Goal: Task Accomplishment & Management: Manage account settings

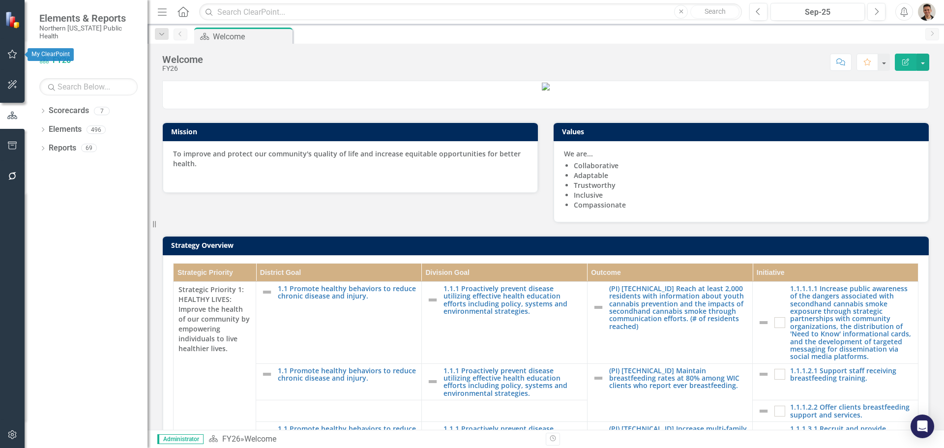
click at [13, 52] on icon "button" at bounding box center [12, 54] width 9 height 9
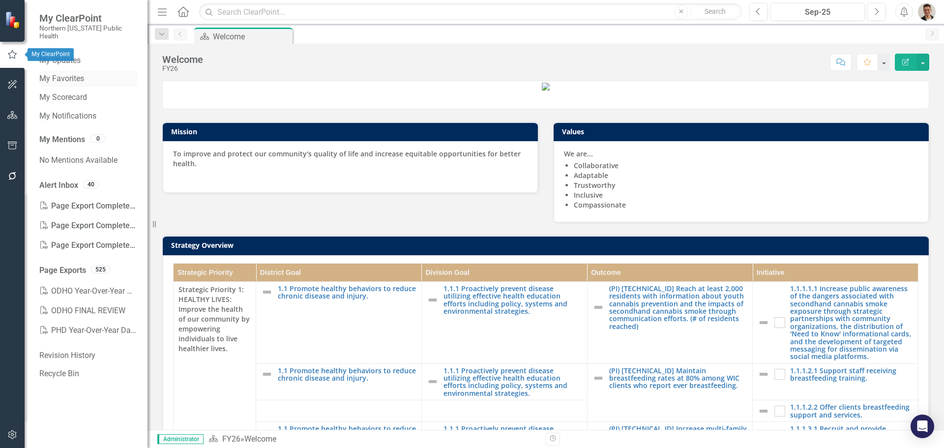
click at [58, 73] on link "My Favorites" at bounding box center [88, 78] width 98 height 11
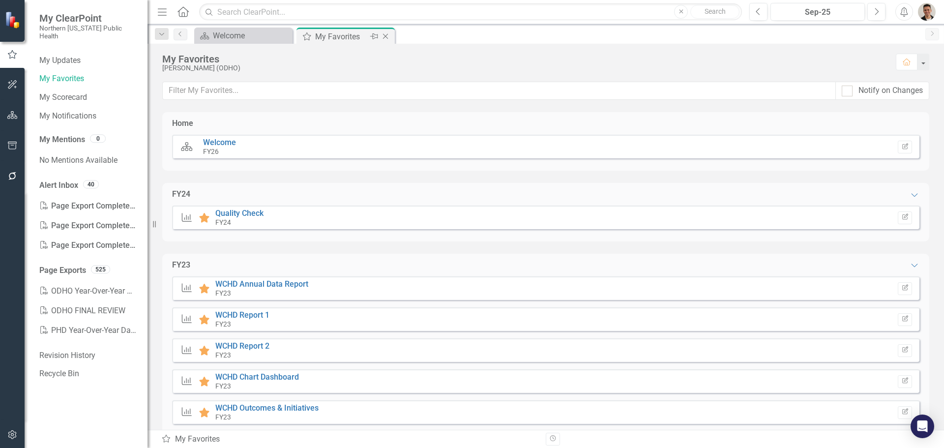
click at [343, 36] on div "My Favorites" at bounding box center [341, 36] width 53 height 12
click at [261, 42] on div "Scorecard Welcome Close" at bounding box center [243, 36] width 98 height 16
click at [253, 36] on div "Welcome" at bounding box center [245, 36] width 65 height 12
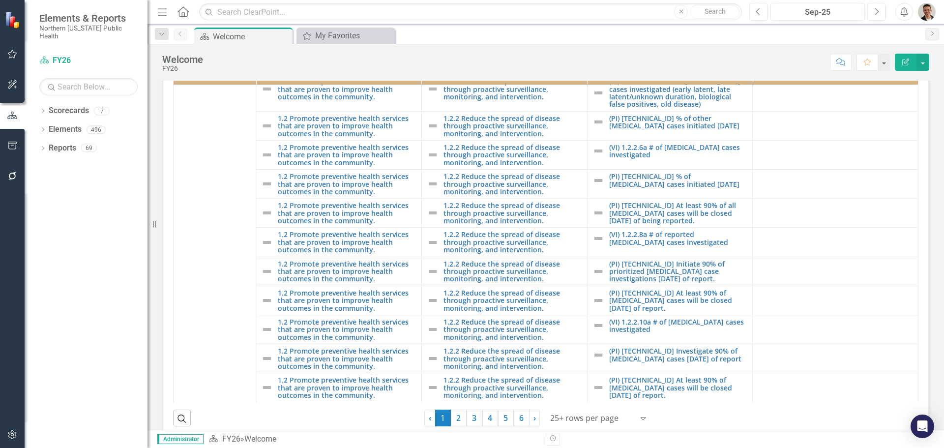
scroll to position [983, 0]
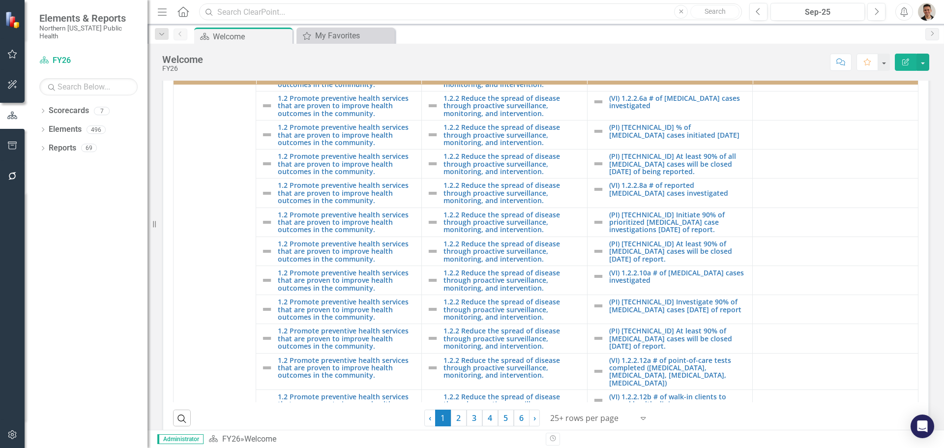
click at [232, 16] on input "text" at bounding box center [470, 11] width 543 height 17
type input "[PERSON_NAME]"
click at [233, 12] on input "[PERSON_NAME]" at bounding box center [470, 11] width 543 height 17
click at [162, 9] on icon "Menu" at bounding box center [162, 11] width 13 height 10
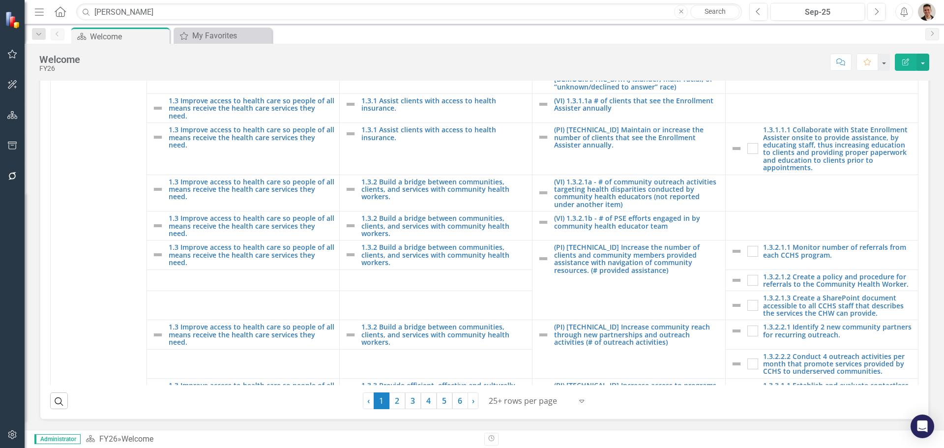
scroll to position [282, 0]
click at [394, 401] on link "2" at bounding box center [397, 400] width 16 height 17
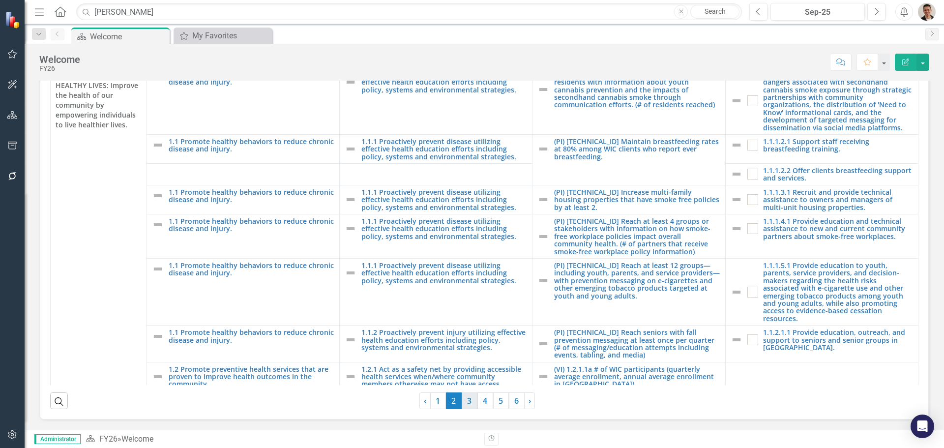
click at [466, 398] on link "3" at bounding box center [470, 400] width 16 height 17
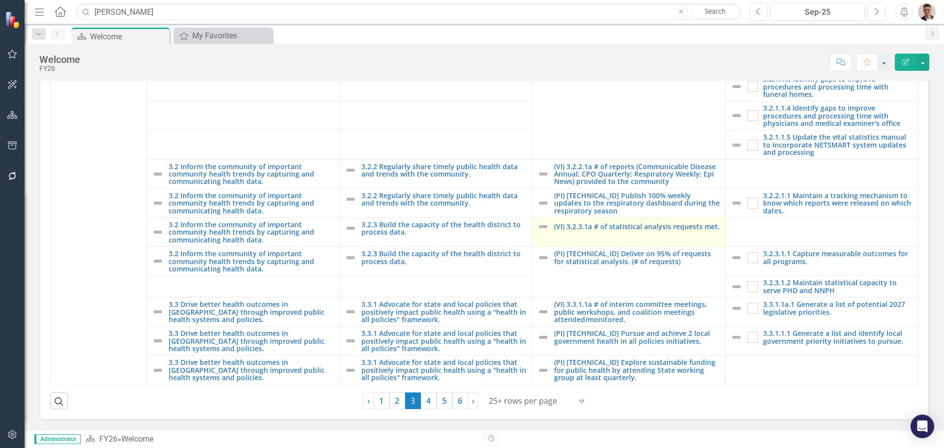
scroll to position [282, 0]
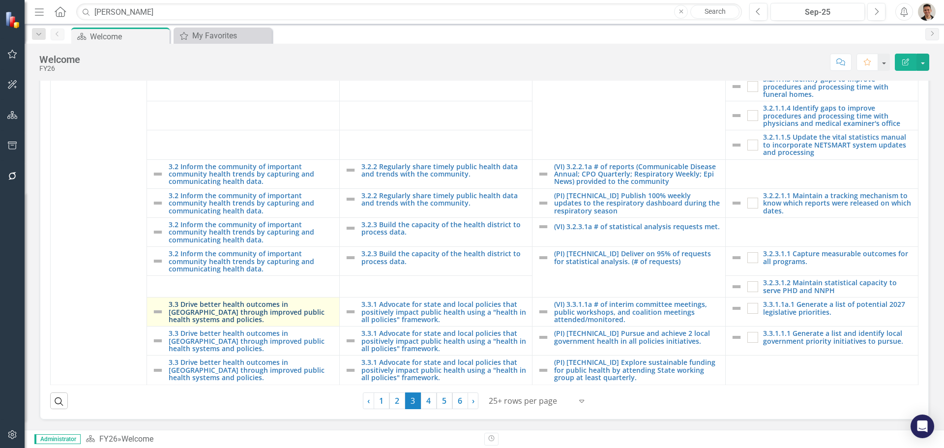
click at [262, 316] on link "3.3 Drive better health outcomes in [GEOGRAPHIC_DATA] through improved public h…" at bounding box center [252, 311] width 166 height 23
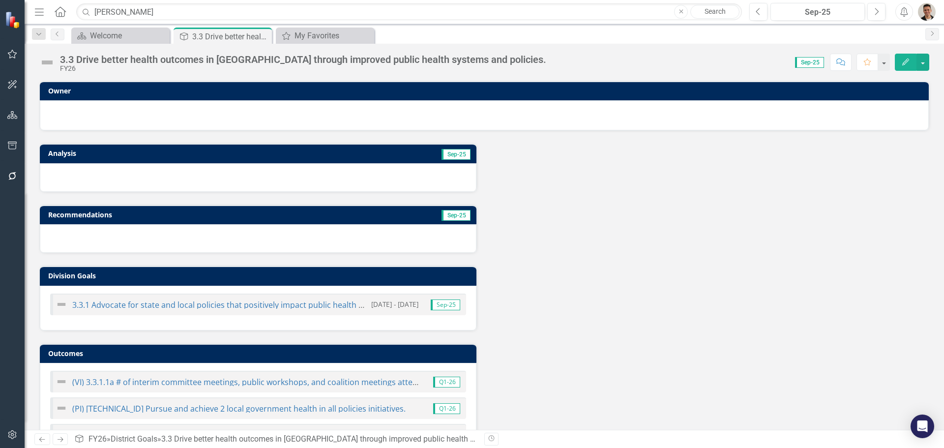
click at [902, 61] on icon "Edit" at bounding box center [905, 62] width 9 height 7
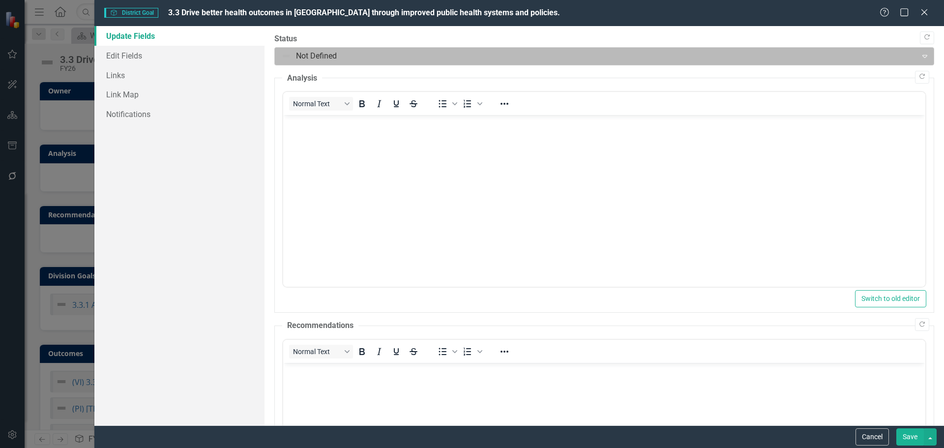
click at [374, 57] on div at bounding box center [596, 56] width 630 height 13
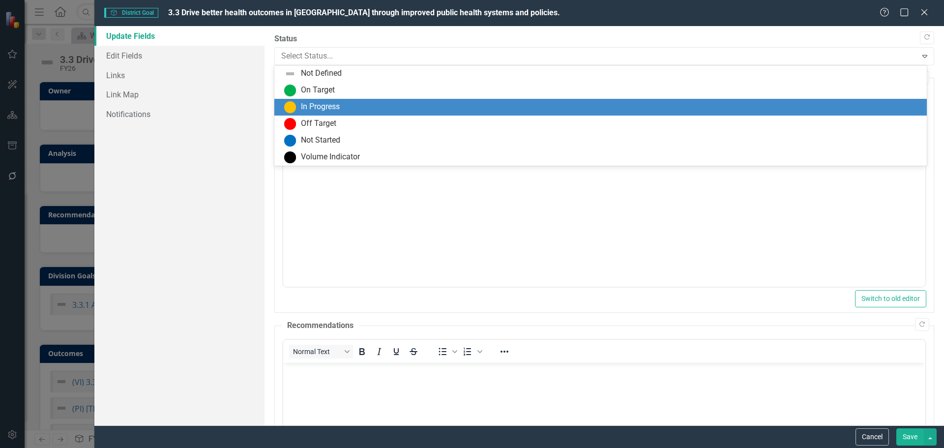
click at [357, 109] on div "In Progress" at bounding box center [602, 107] width 637 height 12
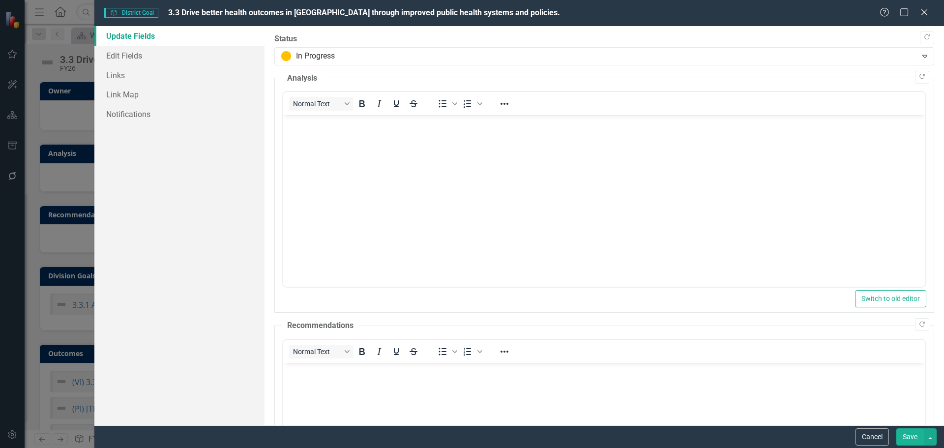
click at [301, 140] on body "Rich Text Area. Press ALT-0 for help." at bounding box center [604, 189] width 642 height 148
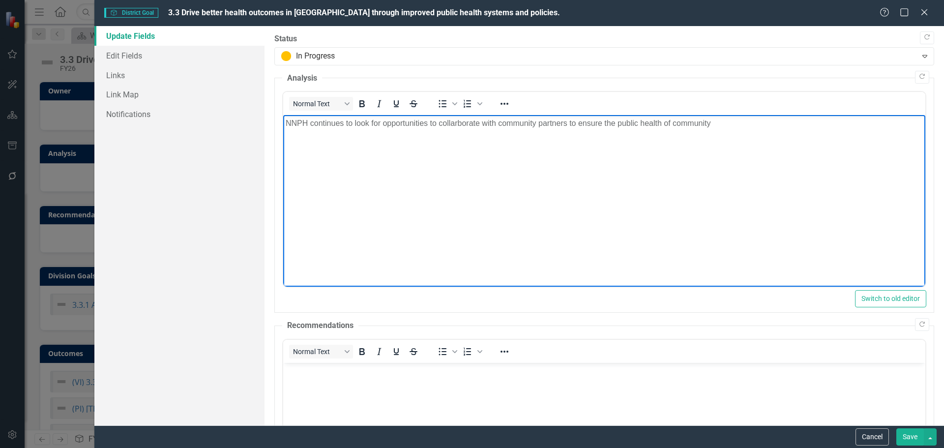
click at [619, 123] on p "NNPH continues to look for opportunities to collarborate with community partner…" at bounding box center [603, 124] width 637 height 12
click at [662, 122] on p "NNPH continues to look for opportunities to collarborate with community partner…" at bounding box center [603, 124] width 637 height 12
click at [696, 123] on p "NNPH continues to look for opportunities to collarborate with community partner…" at bounding box center [603, 124] width 637 height 12
click at [767, 128] on p "NNPH continues to look for opportunities to collarborate with community partner…" at bounding box center [603, 124] width 637 height 12
click at [767, 130] on body "NNPH continues to look for opportunities to collarborate with community partner…" at bounding box center [604, 189] width 642 height 148
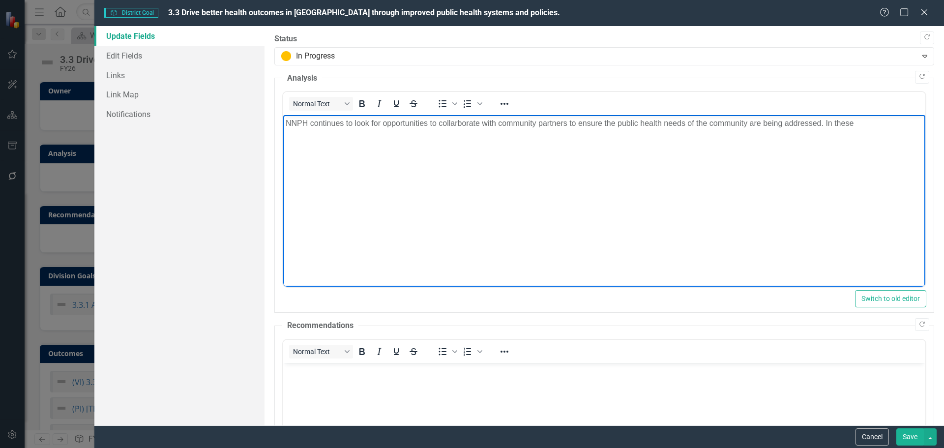
click at [866, 121] on p "NNPH continues to look for opportunities to collarborate with community partner…" at bounding box center [603, 124] width 637 height 12
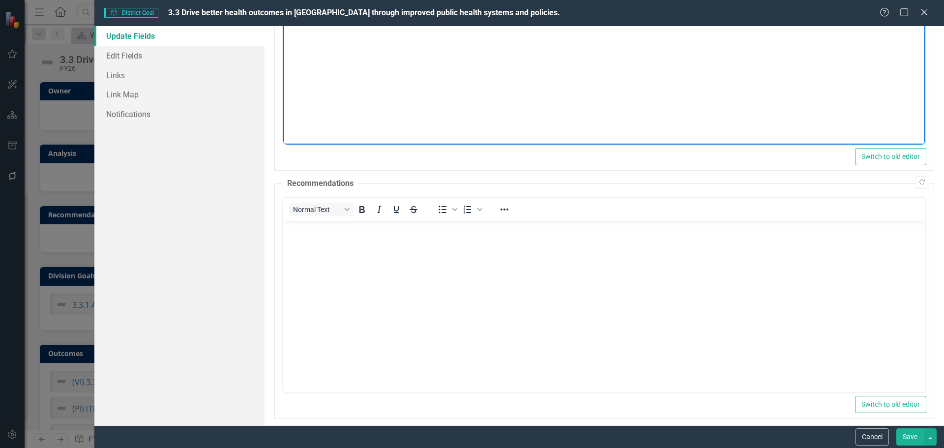
scroll to position [150, 0]
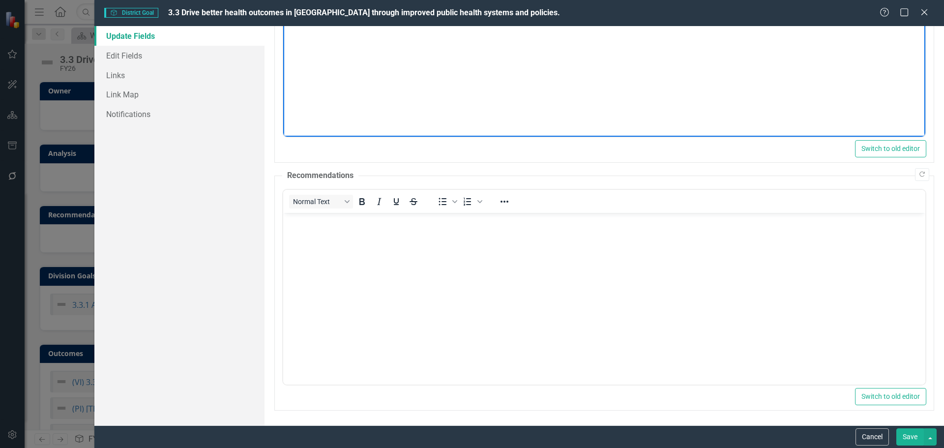
click at [323, 241] on body "Rich Text Area. Press ALT-0 for help." at bounding box center [604, 287] width 642 height 148
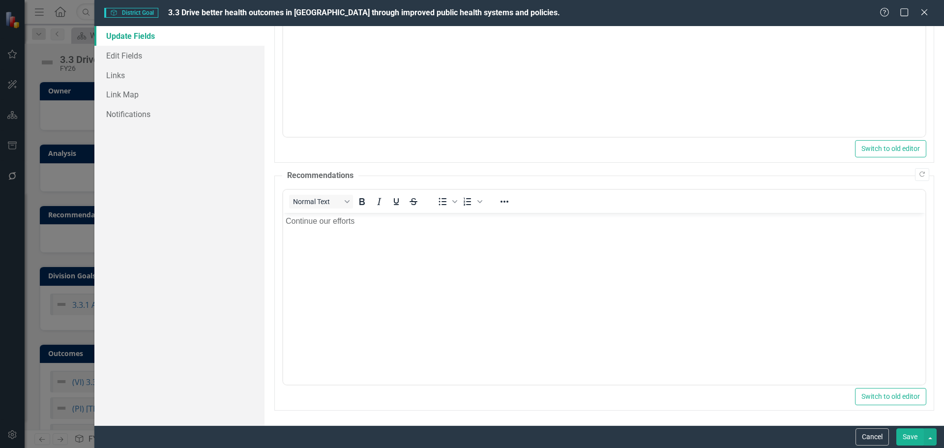
click at [911, 435] on button "Save" at bounding box center [910, 436] width 28 height 17
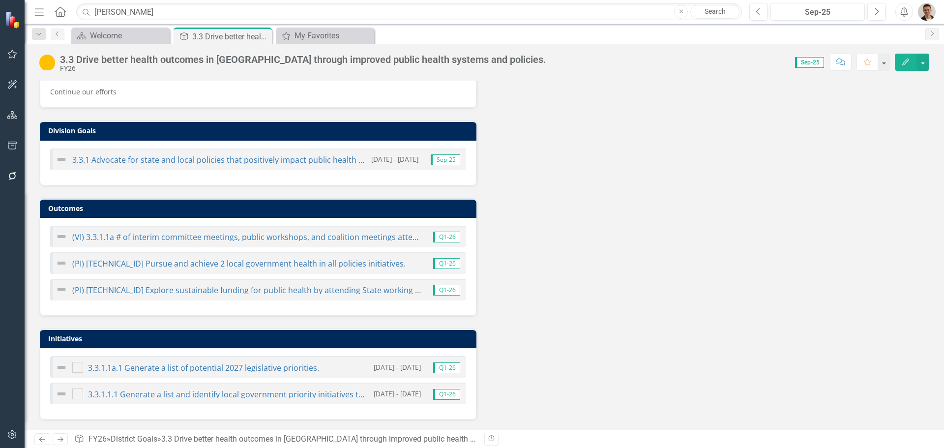
scroll to position [56, 0]
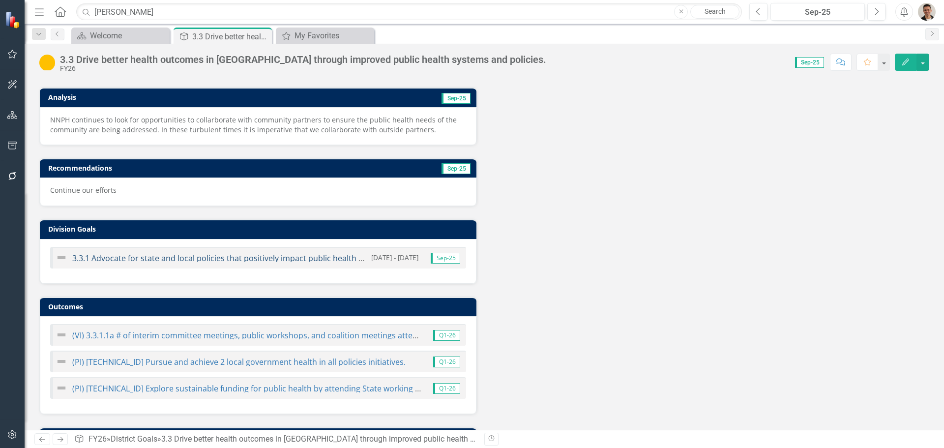
click at [278, 261] on link "3.3.1 Advocate for state and local policies that positively impact public healt…" at bounding box center [291, 258] width 438 height 11
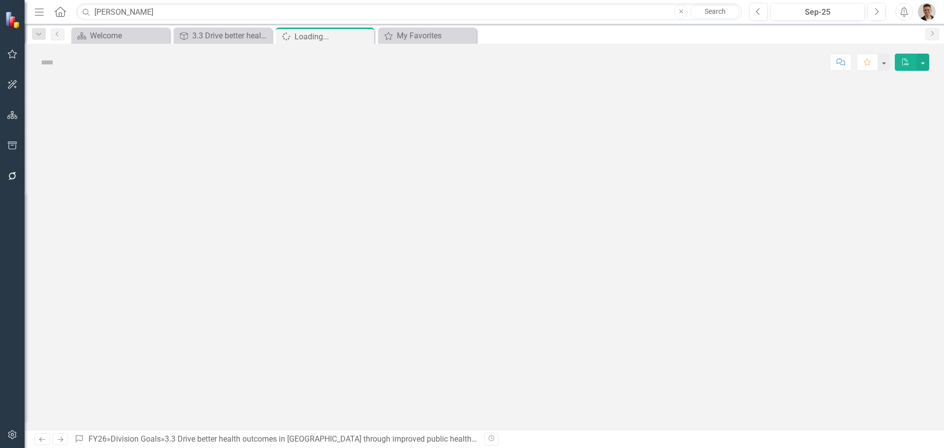
click at [278, 261] on div at bounding box center [485, 255] width 920 height 349
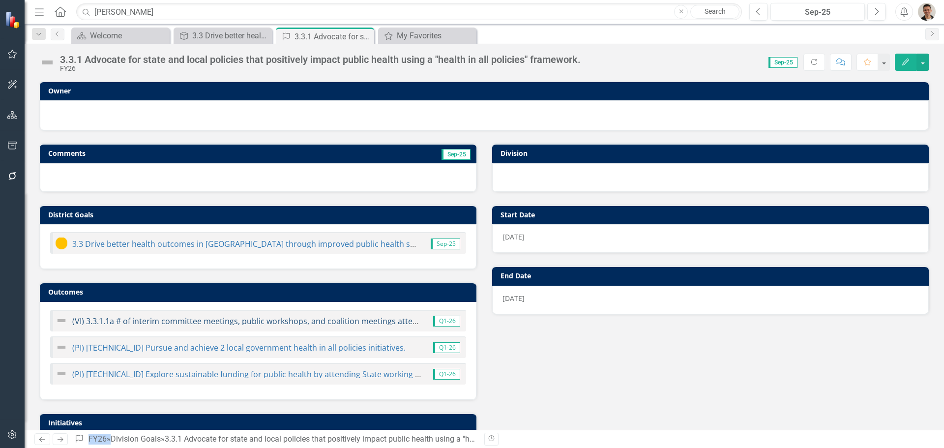
click at [305, 323] on link "(VI) 3.3.1.1a # of interim committee meetings, public workshops, and coalition …" at bounding box center [274, 321] width 404 height 11
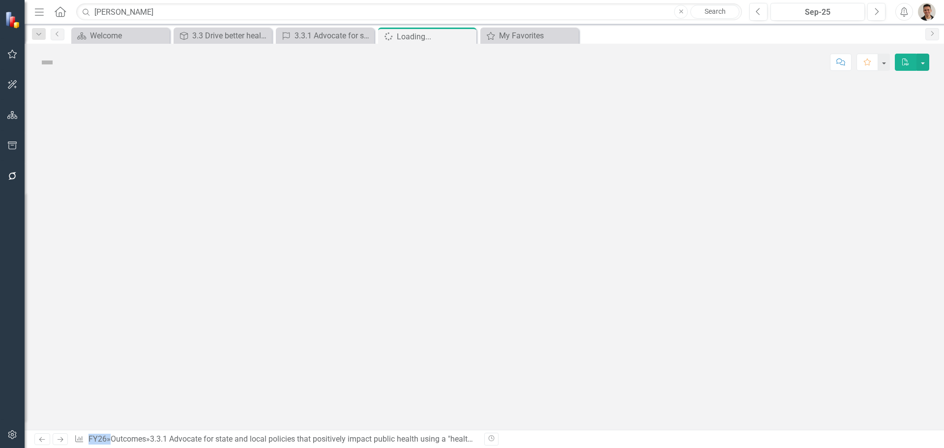
click at [305, 323] on div at bounding box center [485, 255] width 920 height 349
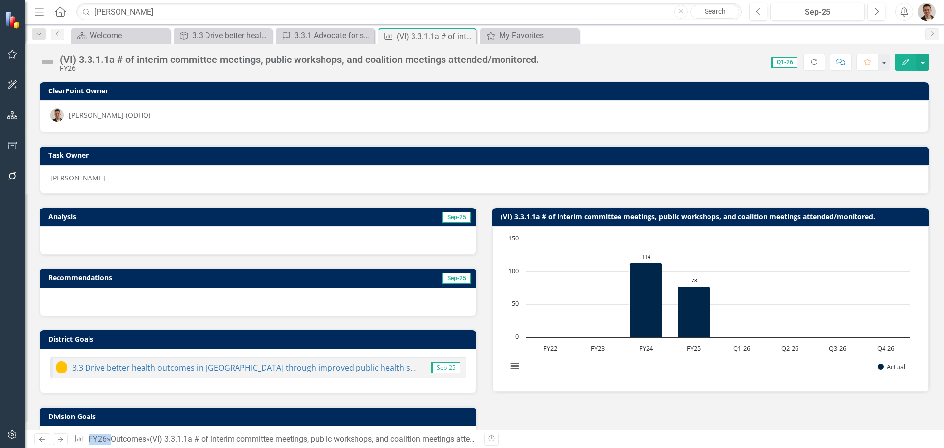
click at [914, 64] on button "Edit" at bounding box center [906, 62] width 22 height 17
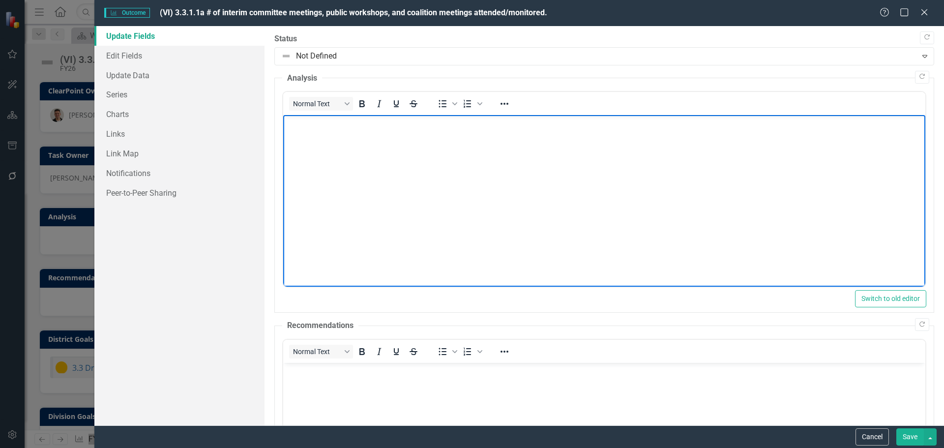
click at [337, 150] on body "Rich Text Area. Press ALT-0 for help." at bounding box center [604, 189] width 642 height 148
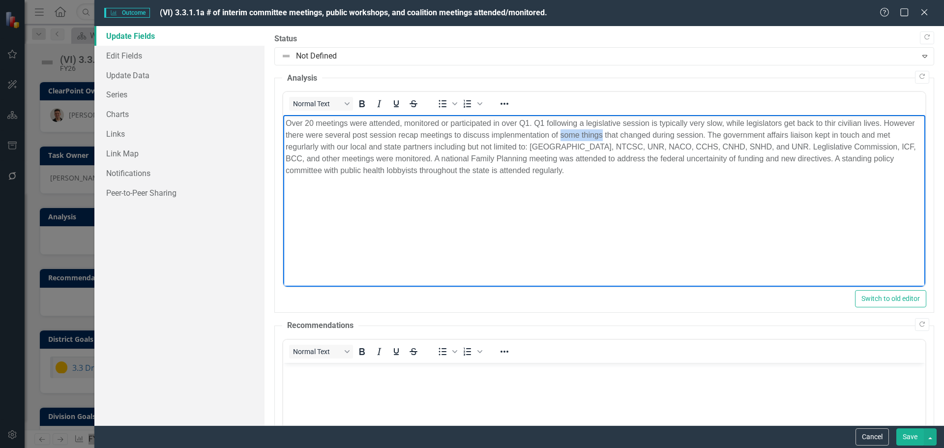
drag, startPoint x: 602, startPoint y: 133, endPoint x: 560, endPoint y: 131, distance: 42.9
click at [560, 131] on p "Over 20 meetings were attended, monitored or participated in over Q1. Q1 follow…" at bounding box center [603, 147] width 637 height 59
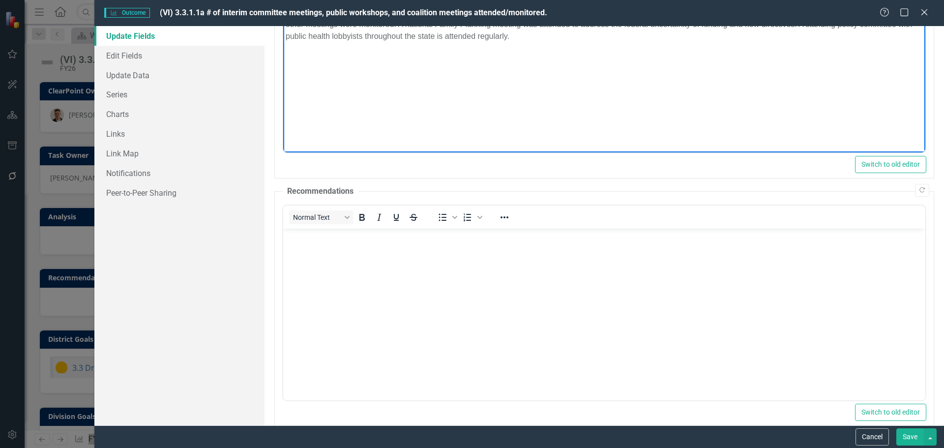
scroll to position [150, 0]
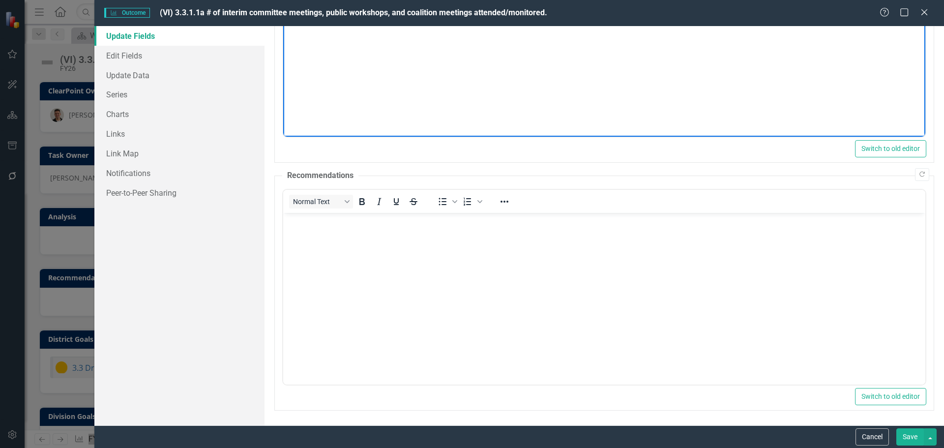
click at [373, 248] on body "Rich Text Area. Press ALT-0 for help." at bounding box center [604, 287] width 642 height 148
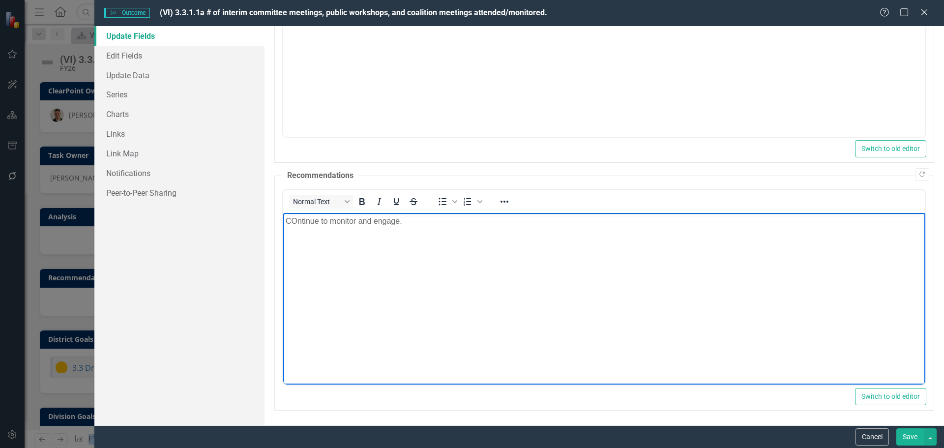
click at [904, 435] on button "Save" at bounding box center [910, 436] width 28 height 17
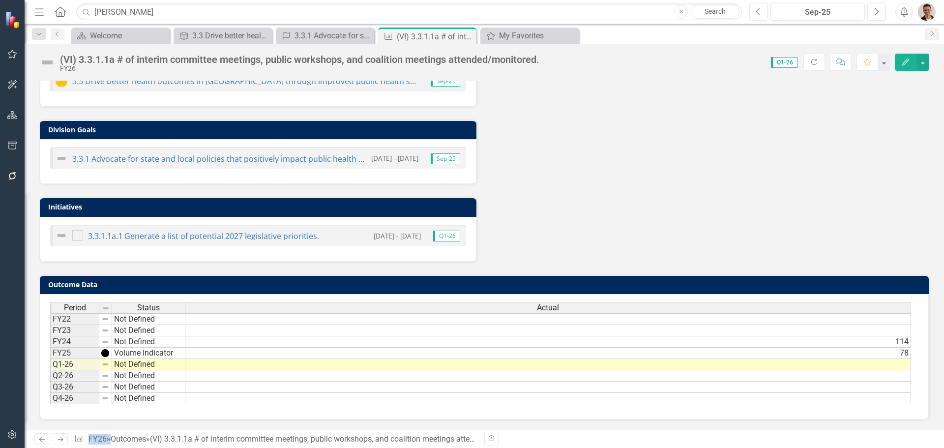
scroll to position [296, 0]
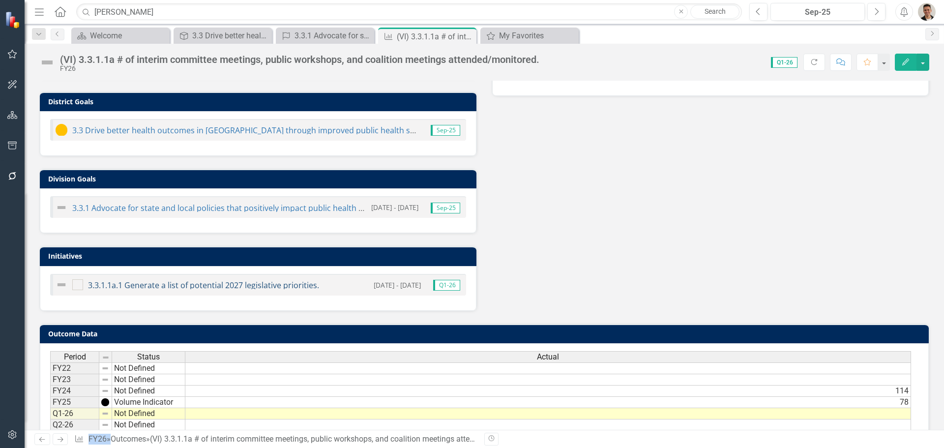
click at [224, 283] on link "3.3.1.1a.1 Generate a list of potential 2027 legislative priorities." at bounding box center [203, 285] width 231 height 11
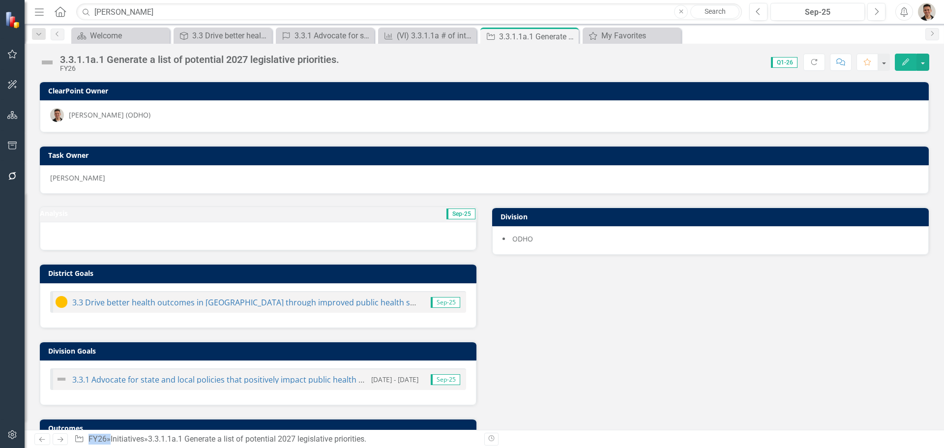
click at [908, 62] on icon "Edit" at bounding box center [905, 62] width 9 height 7
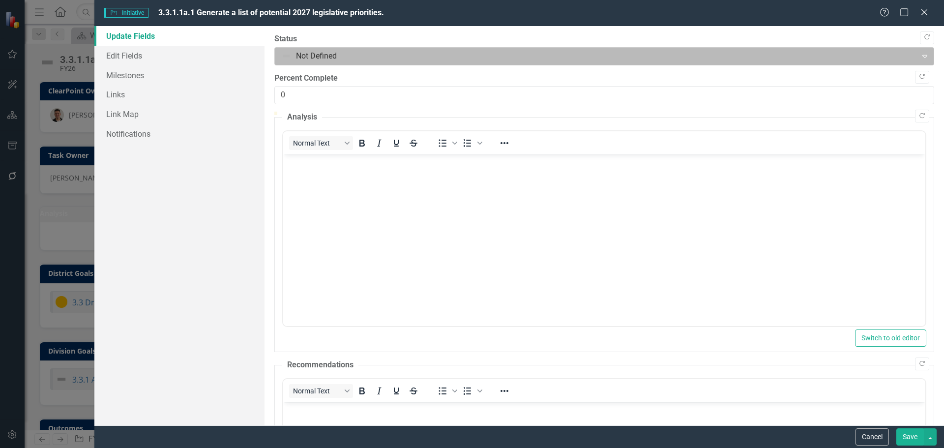
click at [323, 54] on div at bounding box center [596, 56] width 630 height 13
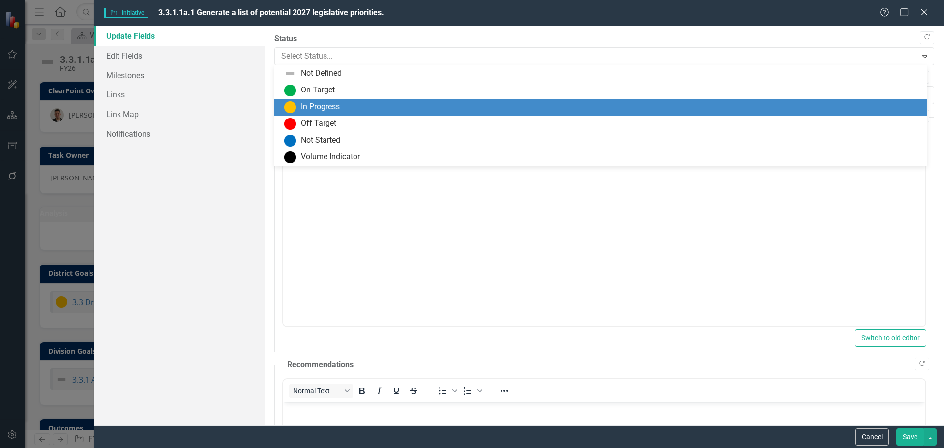
click at [325, 106] on div "In Progress" at bounding box center [320, 106] width 39 height 11
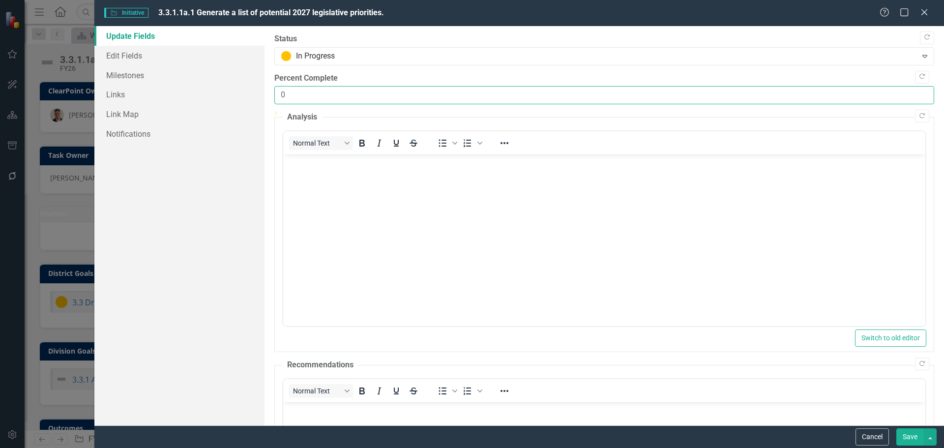
click at [290, 95] on input "0" at bounding box center [604, 95] width 660 height 18
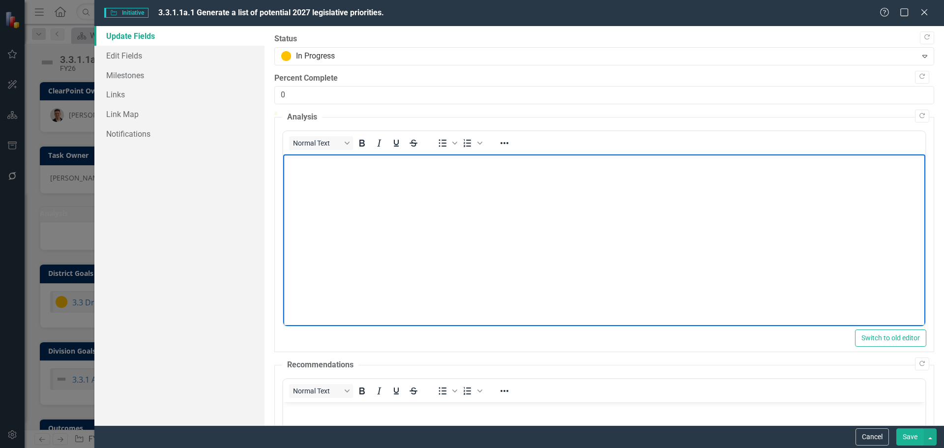
click at [327, 176] on body "Rich Text Area. Press ALT-0 for help." at bounding box center [604, 228] width 642 height 148
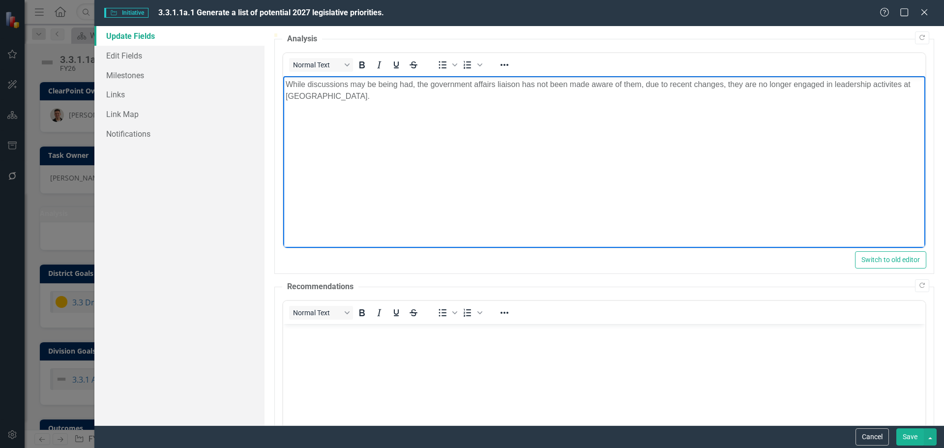
scroll to position [98, 0]
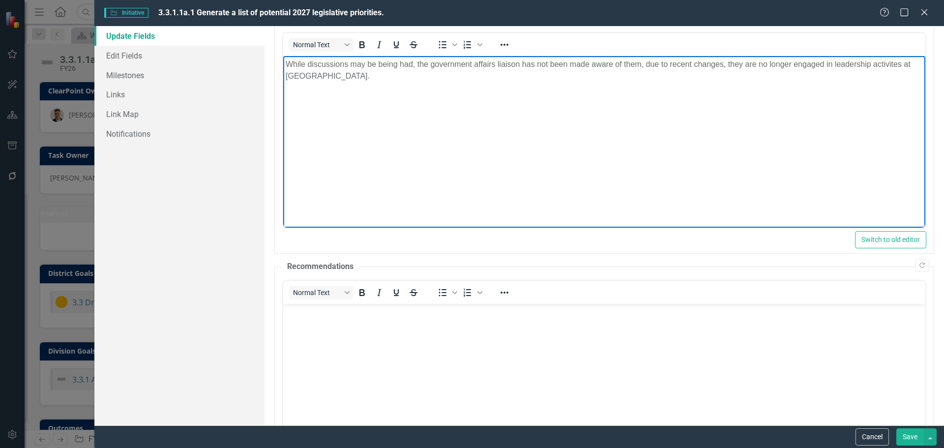
click at [642, 64] on p "While discussions may be being had, the government affairs liaison has not been…" at bounding box center [603, 71] width 637 height 24
click at [650, 61] on p "While discussions may be being had, the government affairs liaison has not been…" at bounding box center [603, 71] width 637 height 24
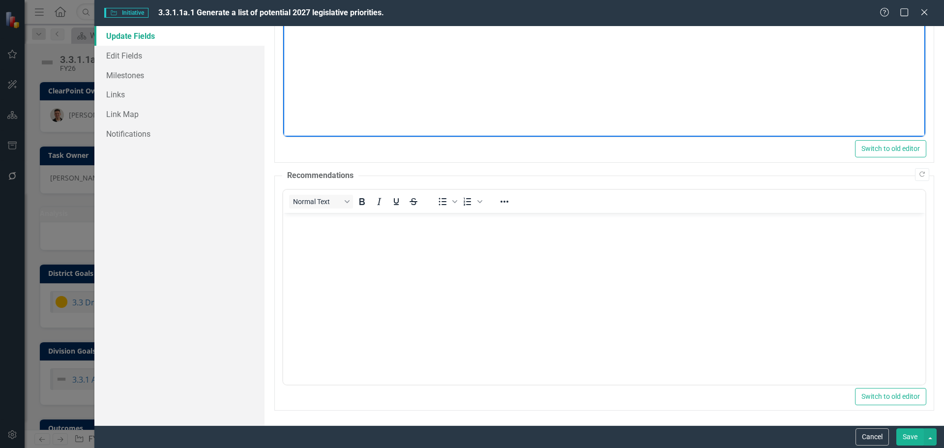
scroll to position [216, 0]
click at [344, 238] on body "Rich Text Area. Press ALT-0 for help." at bounding box center [604, 286] width 642 height 148
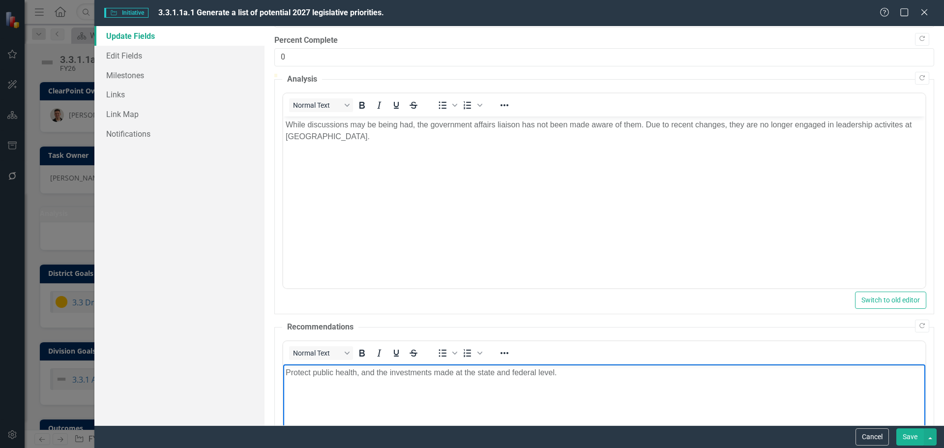
scroll to position [0, 0]
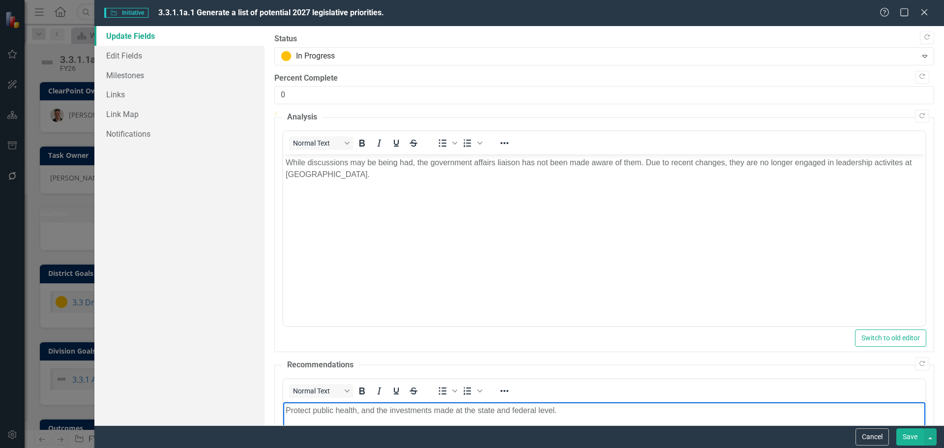
click at [318, 176] on p "While discussions may be being had, the government affairs liaison has not been…" at bounding box center [603, 169] width 637 height 24
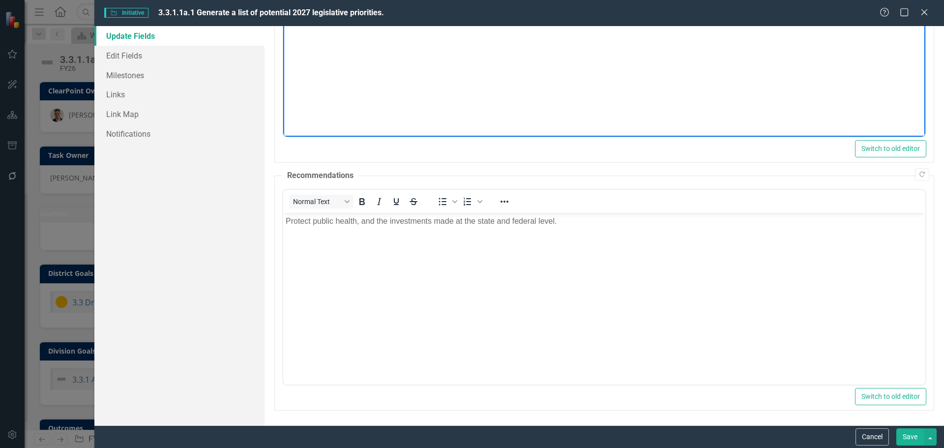
scroll to position [216, 0]
click at [920, 438] on button "Save" at bounding box center [910, 436] width 28 height 17
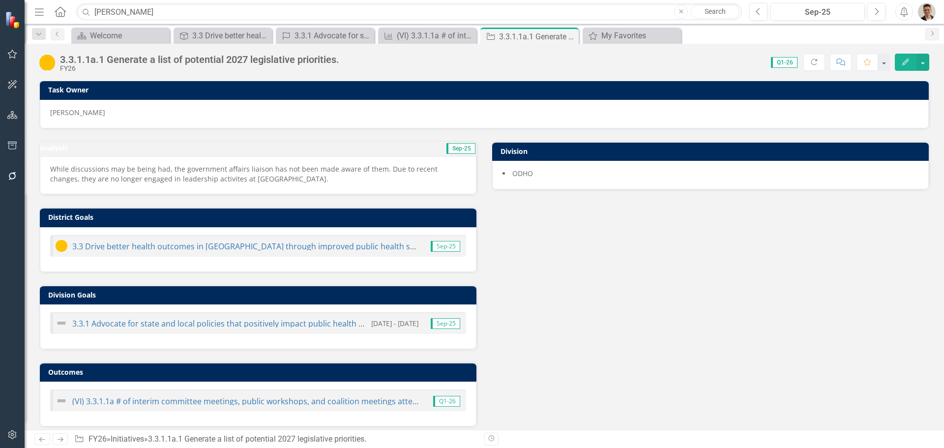
scroll to position [77, 0]
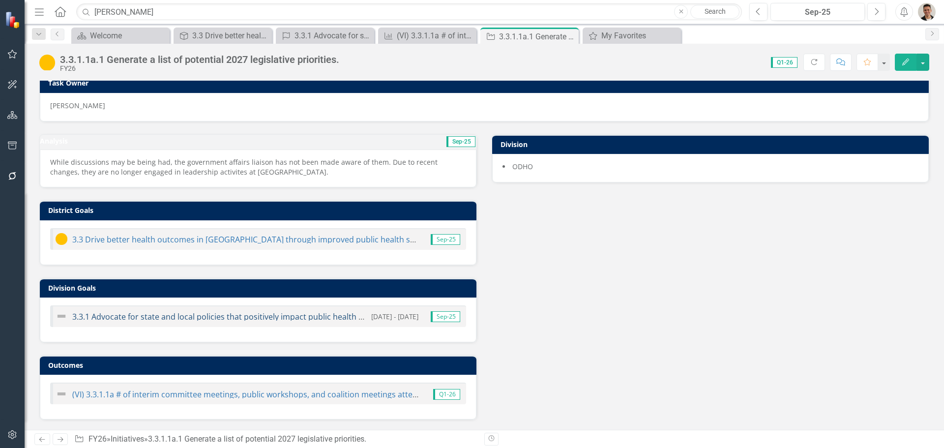
click at [355, 316] on link "3.3.1 Advocate for state and local policies that positively impact public healt…" at bounding box center [291, 316] width 438 height 11
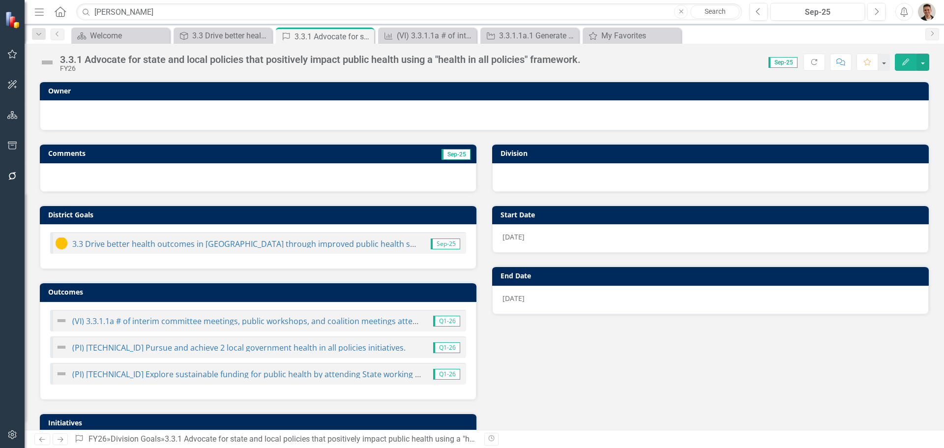
click at [914, 60] on button "Edit" at bounding box center [906, 62] width 22 height 17
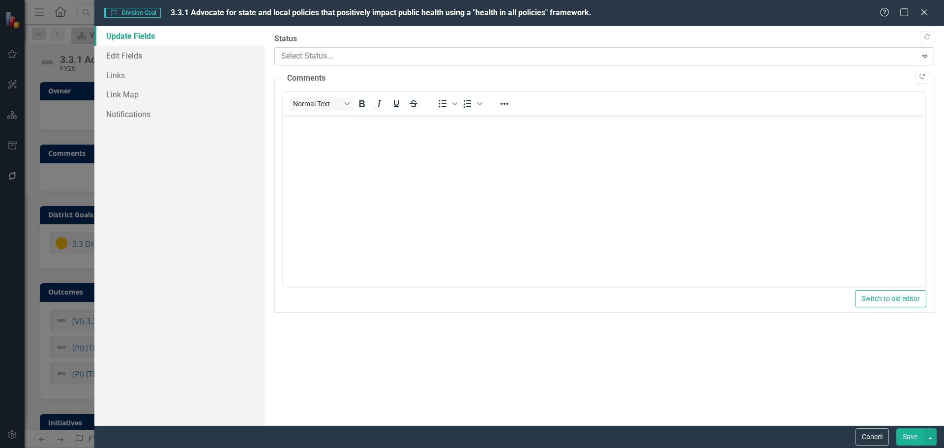
click at [376, 59] on div at bounding box center [596, 56] width 630 height 13
click at [368, 149] on body "Rich Text Area. Press ALT-0 for help." at bounding box center [604, 189] width 642 height 148
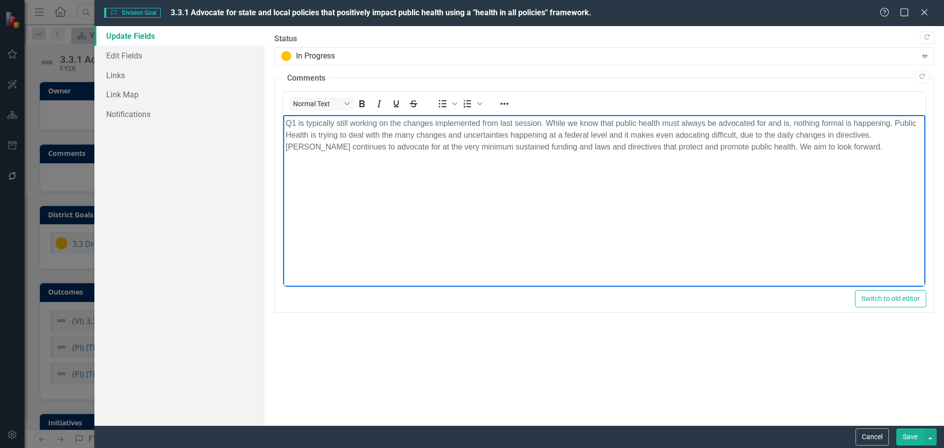
click at [907, 442] on button "Save" at bounding box center [910, 436] width 28 height 17
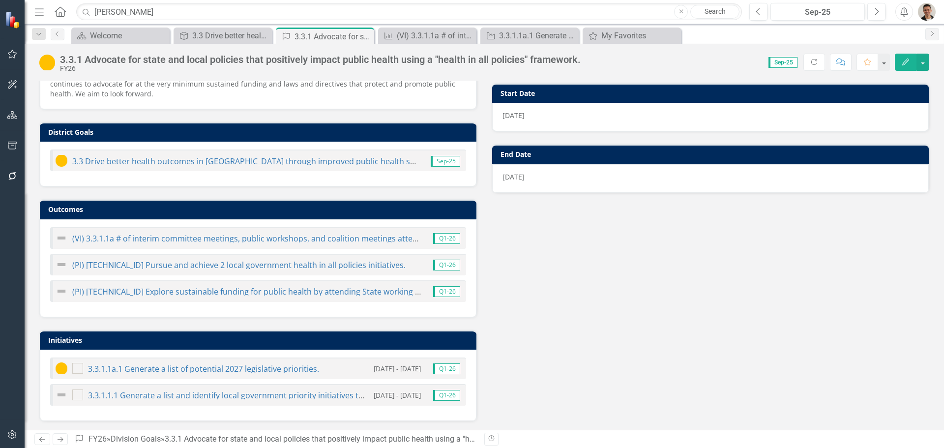
scroll to position [123, 0]
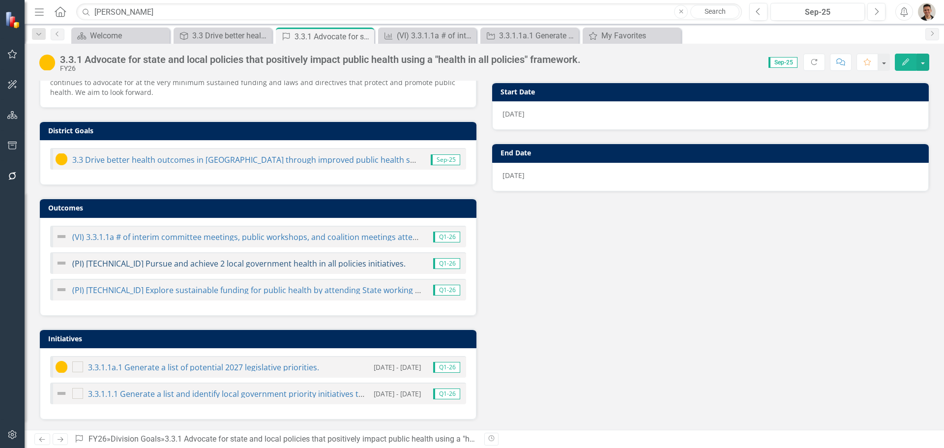
click at [349, 268] on link "(PI) [TECHNICAL_ID] Pursue and achieve 2 local government health in all policie…" at bounding box center [238, 263] width 333 height 11
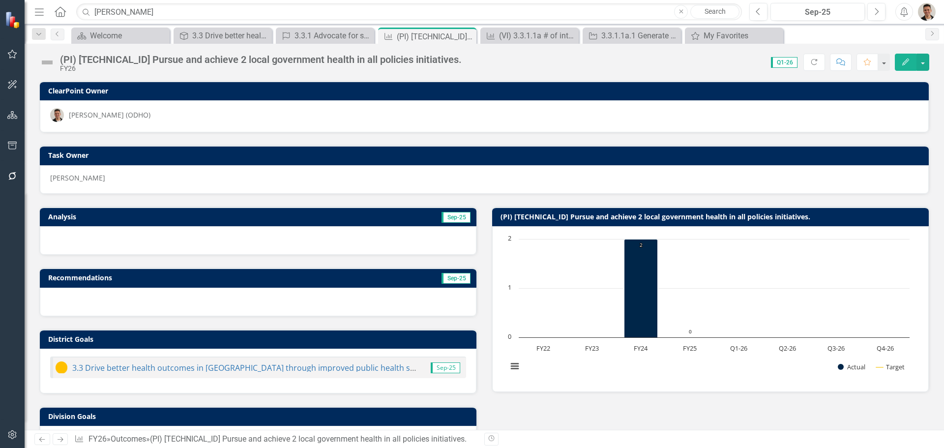
click at [908, 62] on icon "Edit" at bounding box center [905, 62] width 9 height 7
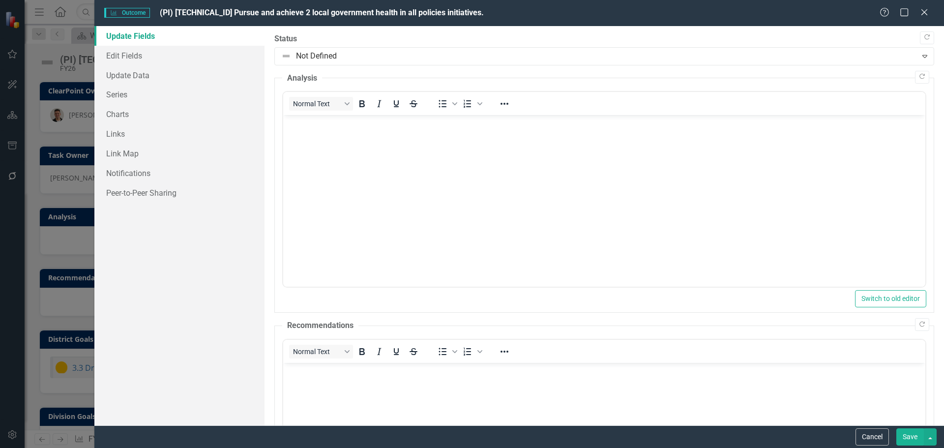
click at [31, 58] on div "Outcome Outcome (PI) [TECHNICAL_ID] Pursue and achieve 2 local government healt…" at bounding box center [472, 224] width 944 height 448
click at [925, 13] on icon at bounding box center [924, 11] width 7 height 7
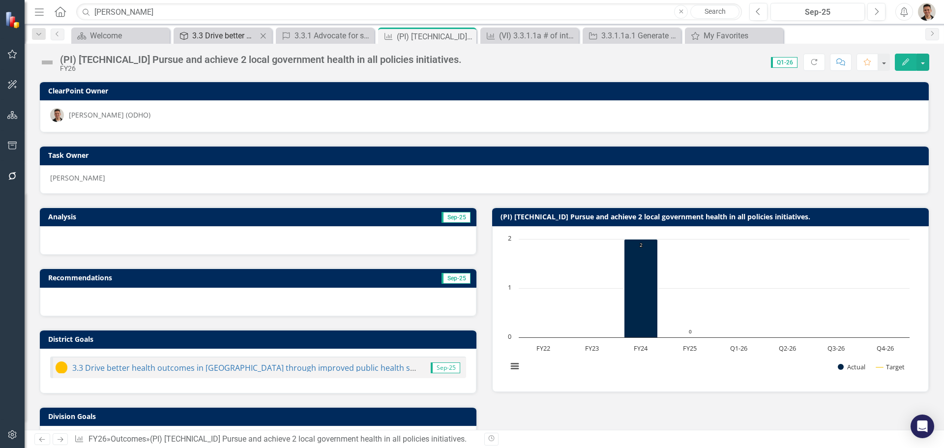
click at [211, 37] on div "3.3 Drive better health outcomes in [GEOGRAPHIC_DATA] through improved public h…" at bounding box center [224, 36] width 65 height 12
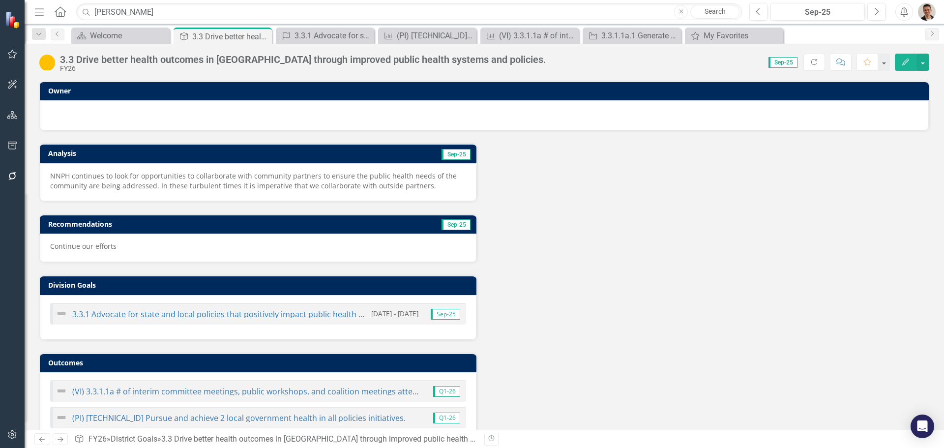
click at [238, 187] on p "NNPH continues to look for opportunities to collarborate with community partner…" at bounding box center [258, 181] width 416 height 20
click at [371, 180] on p "NNPH continues to look for opportunities to collarborate with community partner…" at bounding box center [258, 181] width 416 height 20
click at [457, 154] on span "Sep-25" at bounding box center [456, 154] width 29 height 11
click at [907, 59] on icon "Edit" at bounding box center [905, 62] width 9 height 7
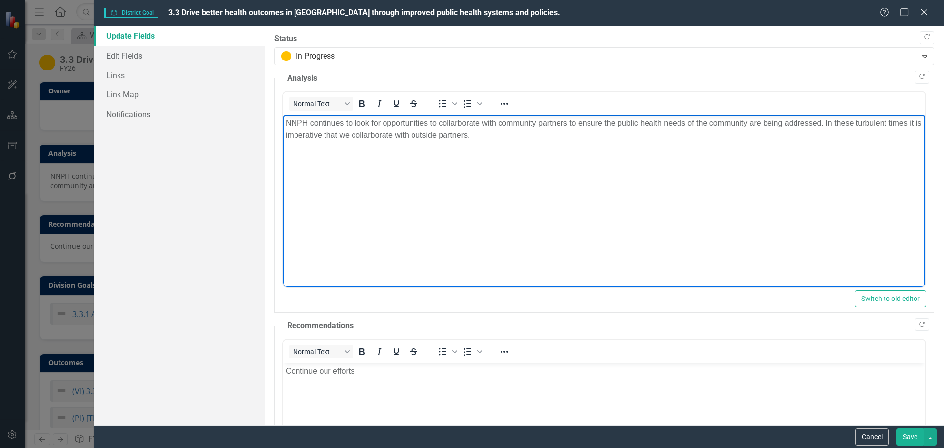
drag, startPoint x: 483, startPoint y: 145, endPoint x: 238, endPoint y: 108, distance: 248.7
click at [283, 115] on html "NNPH continues to look for opportunities to collarborate with community partner…" at bounding box center [604, 189] width 642 height 148
copy p "NNPH continues to look for opportunities to collarborate with community partner…"
click at [32, 50] on div "District Goal District Goal 3.3 Drive better health outcomes in [GEOGRAPHIC_DAT…" at bounding box center [472, 224] width 944 height 448
click at [911, 438] on button "Save" at bounding box center [910, 436] width 28 height 17
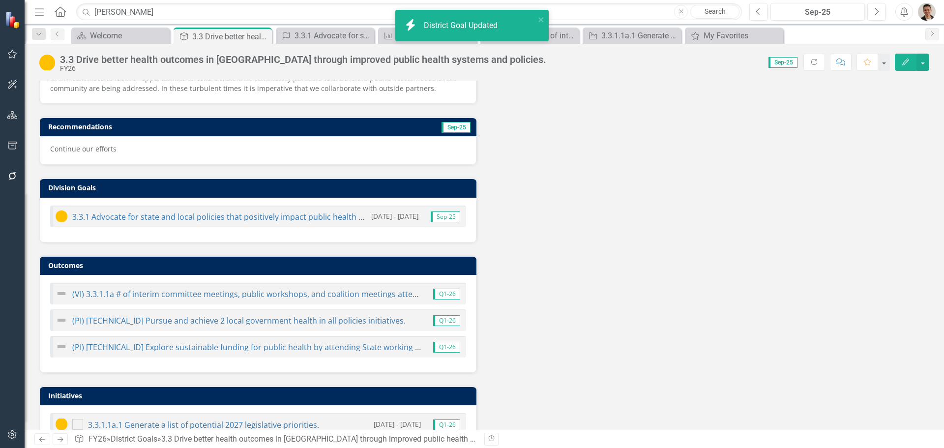
scroll to position [98, 0]
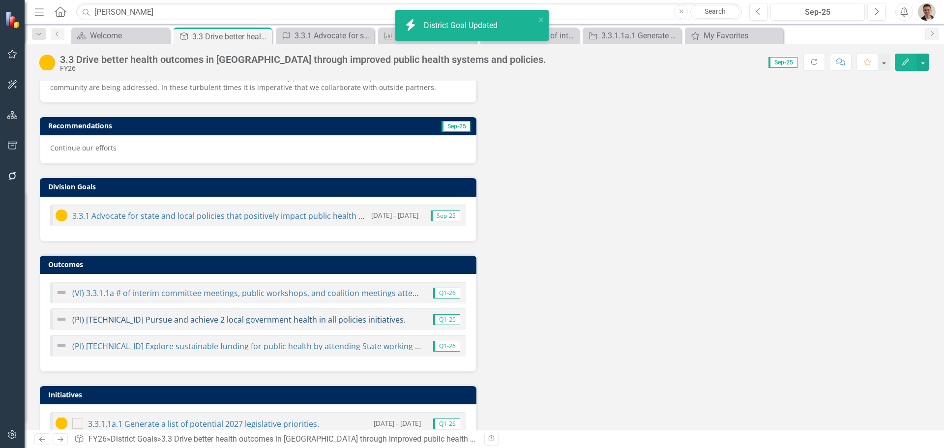
click at [184, 319] on link "(PI) [TECHNICAL_ID] Pursue and achieve 2 local government health in all policie…" at bounding box center [238, 319] width 333 height 11
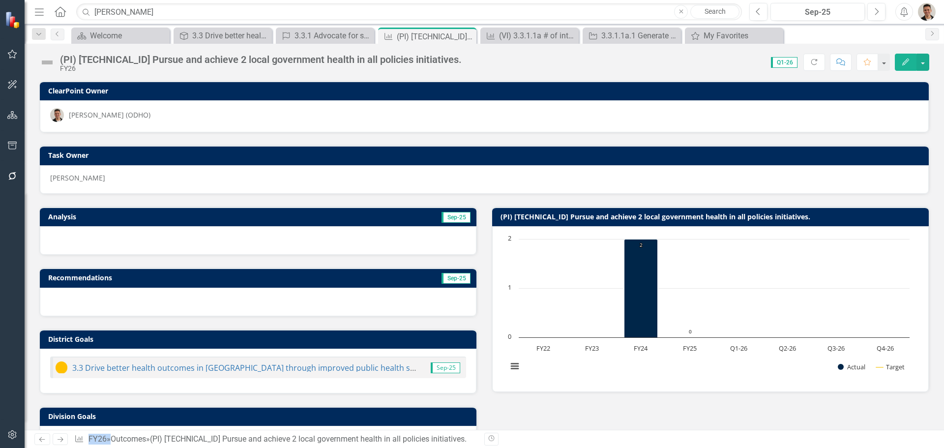
click at [915, 61] on button "Edit" at bounding box center [906, 62] width 22 height 17
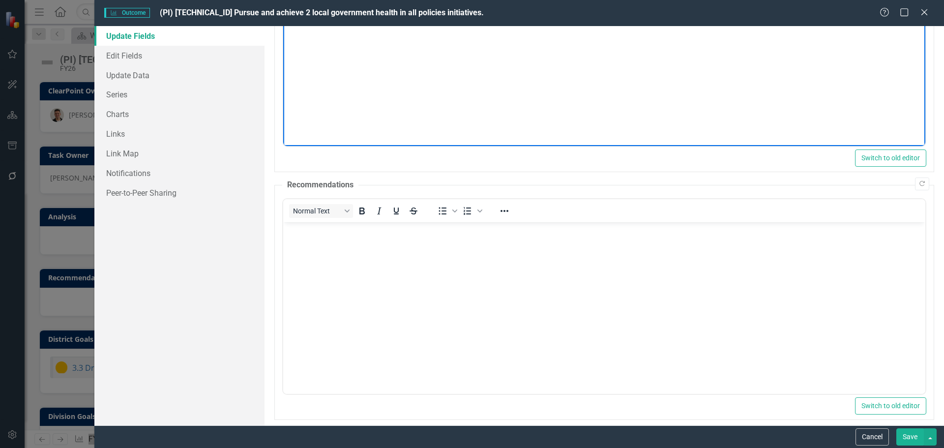
scroll to position [150, 0]
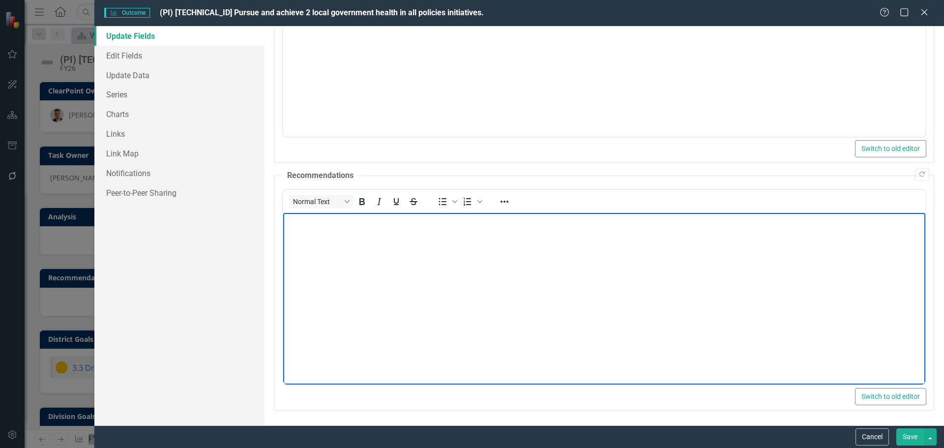
click at [320, 234] on body "Rich Text Area. Press ALT-0 for help." at bounding box center [604, 287] width 642 height 148
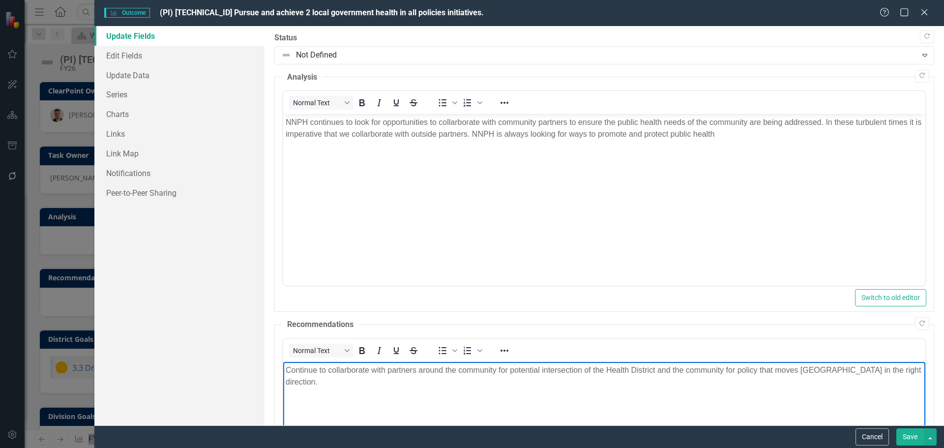
scroll to position [0, 0]
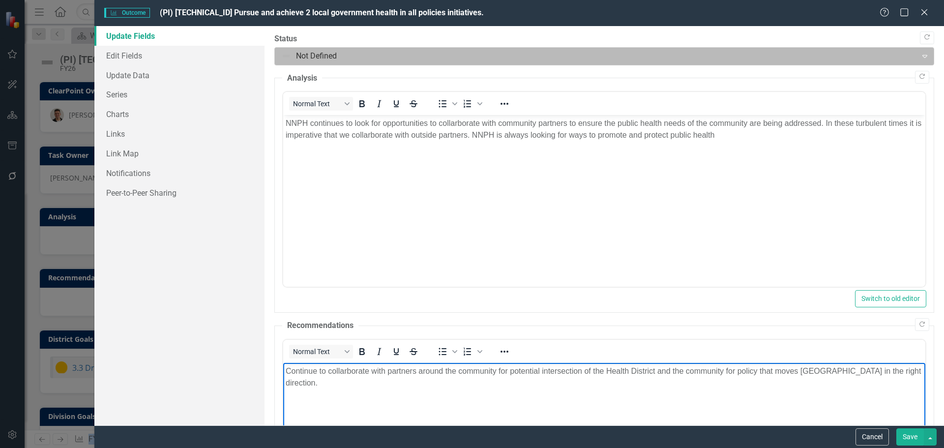
click at [881, 52] on div at bounding box center [596, 56] width 630 height 13
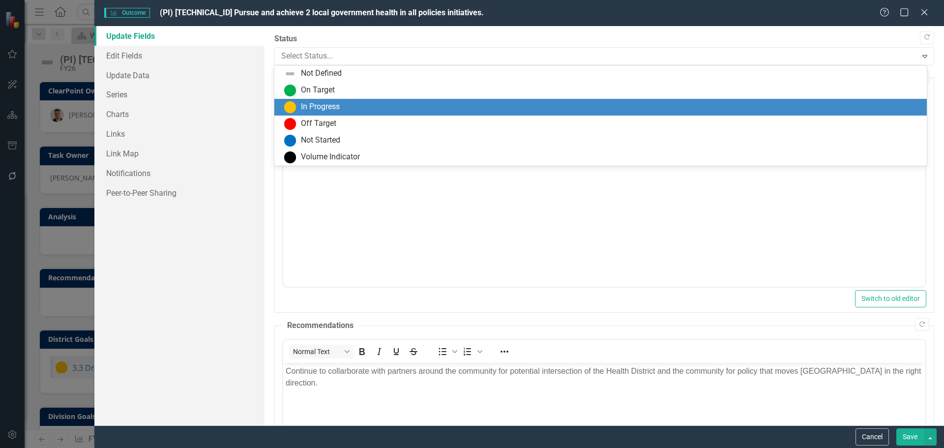
click at [482, 102] on div "In Progress" at bounding box center [602, 107] width 637 height 12
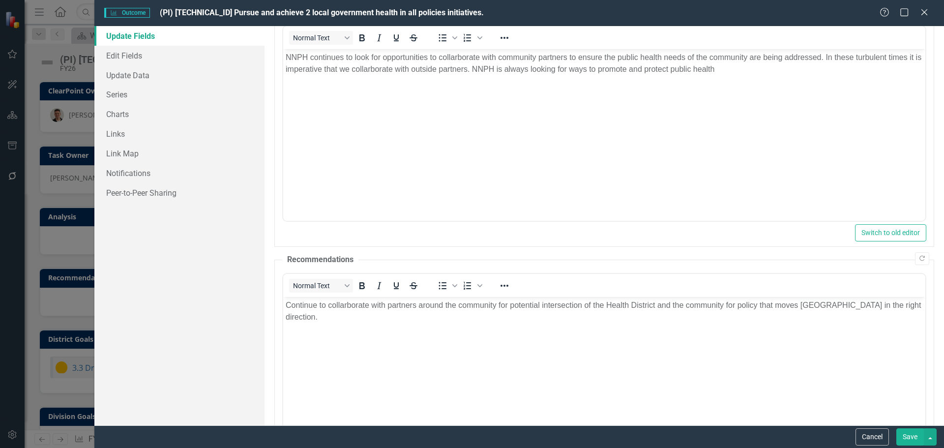
scroll to position [150, 0]
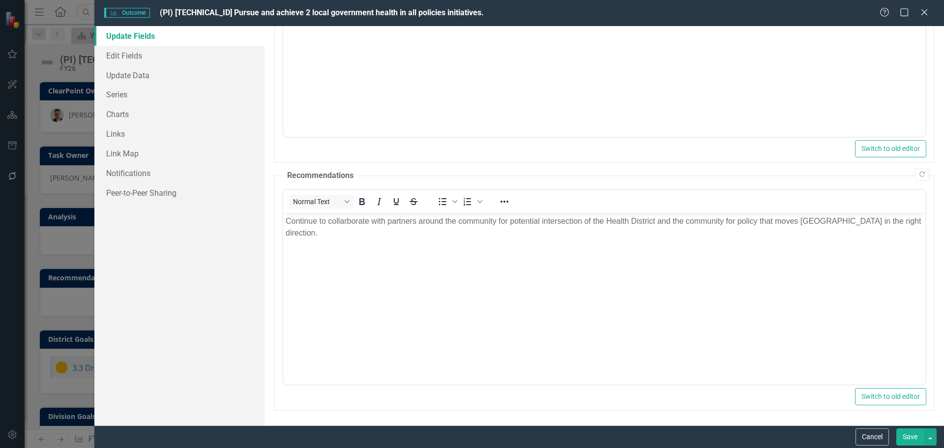
click at [908, 443] on button "Save" at bounding box center [910, 436] width 28 height 17
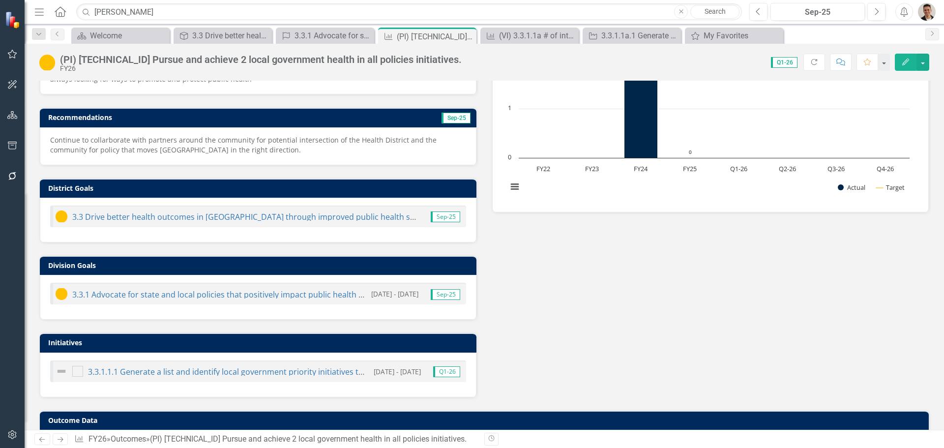
scroll to position [197, 0]
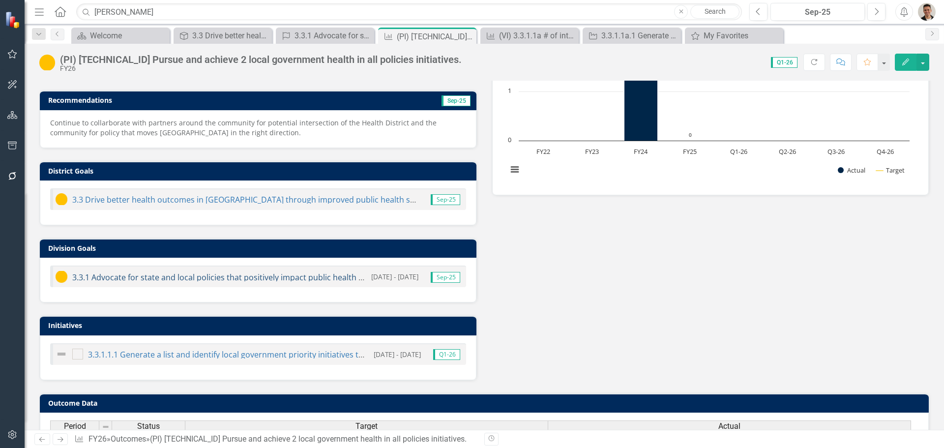
click at [350, 277] on link "3.3.1 Advocate for state and local policies that positively impact public healt…" at bounding box center [291, 277] width 438 height 11
